Goal: Browse casually: Explore the website without a specific task or goal

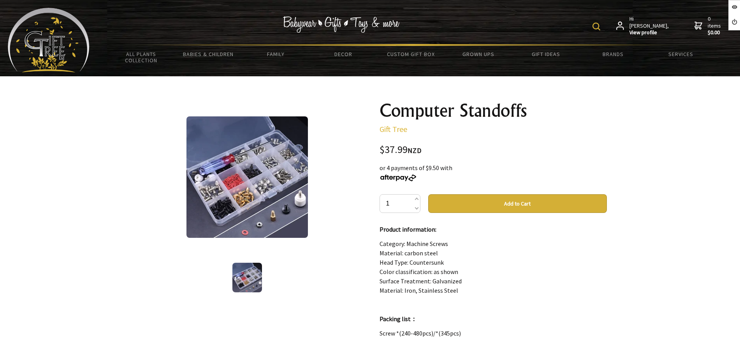
scroll to position [146, 0]
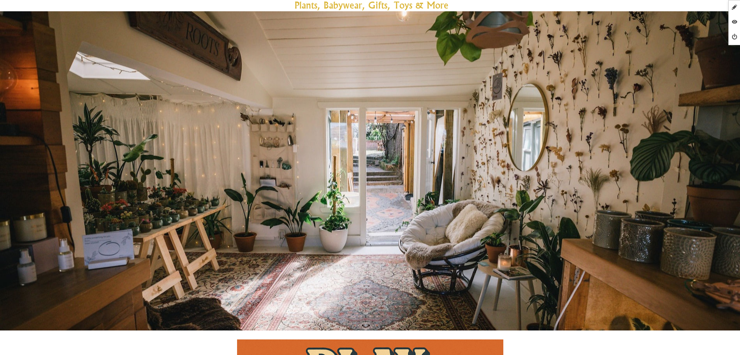
scroll to position [146, 0]
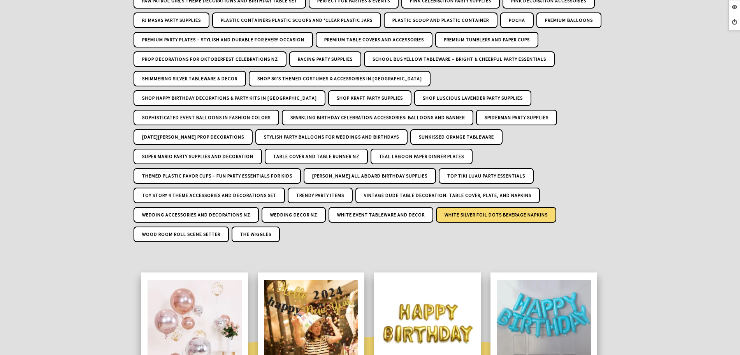
scroll to position [1119, 0]
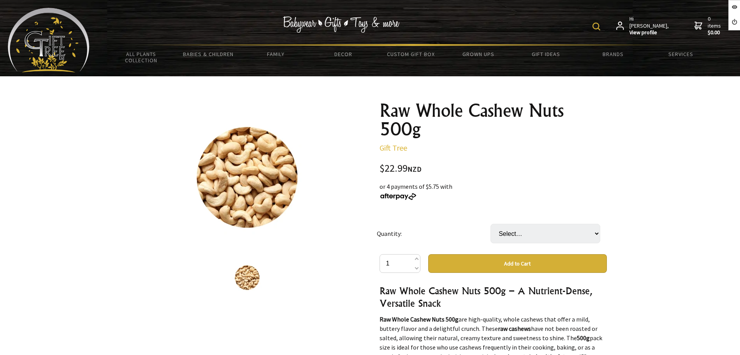
select select "5"
click at [491, 224] on select "Select… 5 (+ $91.96)" at bounding box center [546, 233] width 110 height 19
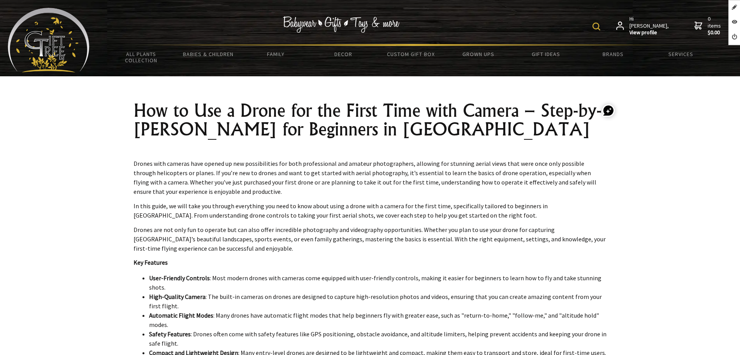
click at [76, 52] on img at bounding box center [49, 40] width 82 height 65
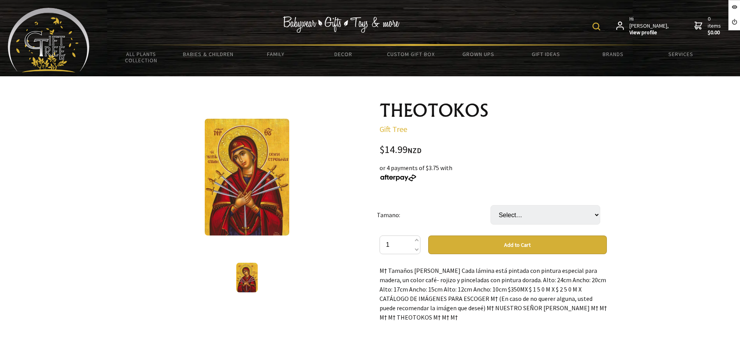
click at [517, 215] on select "Select… Alto: 12cm Ancho: 10cm Alto: 17cm Ancho: 15cm (+ $9.99) Alto: 24cm Anch…" at bounding box center [546, 214] width 110 height 19
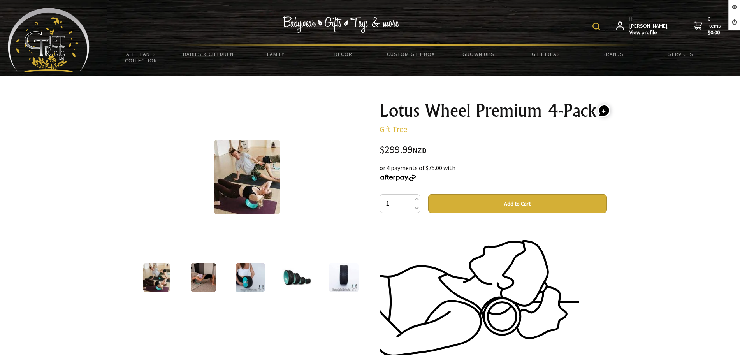
scroll to position [2093, 0]
